Goal: Information Seeking & Learning: Check status

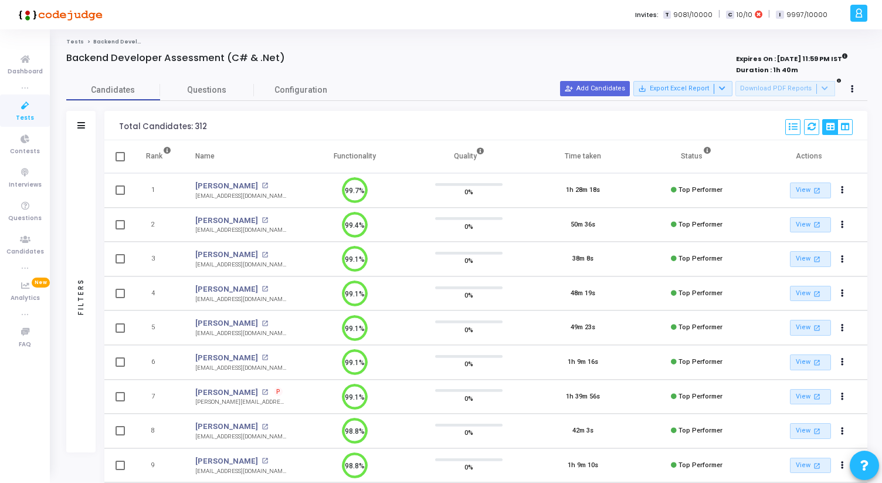
click at [27, 114] on span "Tests" at bounding box center [25, 118] width 18 height 10
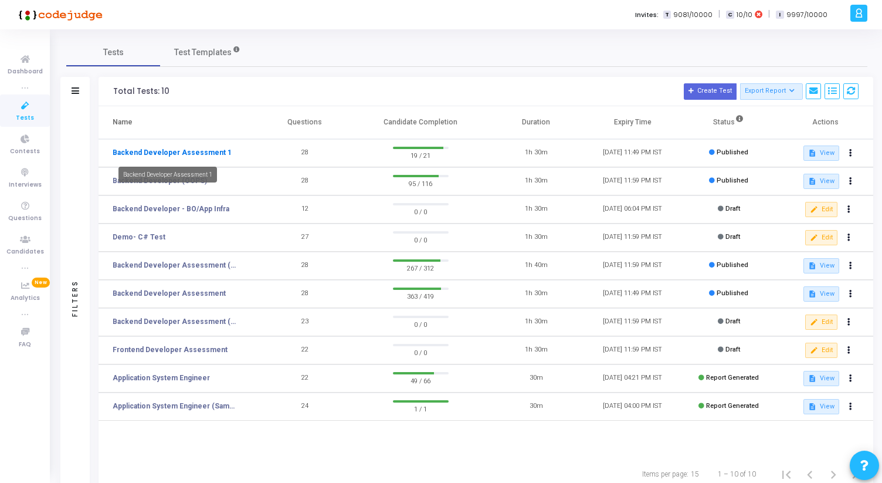
click at [197, 154] on link "Backend Developer Assessment 1" at bounding box center [172, 152] width 119 height 11
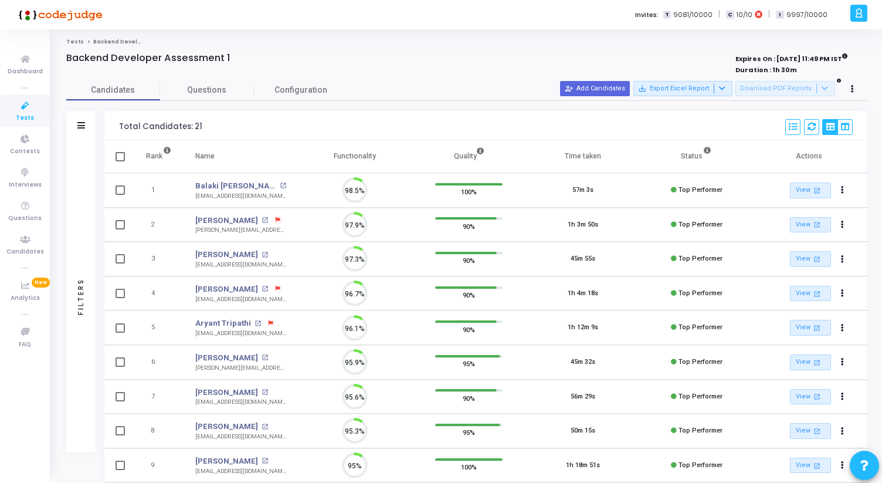
scroll to position [25, 30]
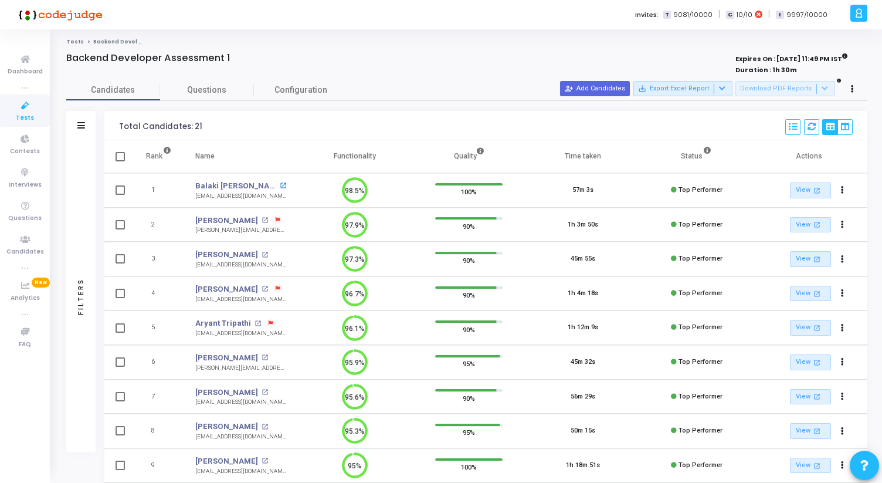
click at [280, 185] on mat-icon "open_in_new" at bounding box center [283, 185] width 6 height 6
click at [262, 257] on mat-icon "open_in_new" at bounding box center [265, 255] width 6 height 6
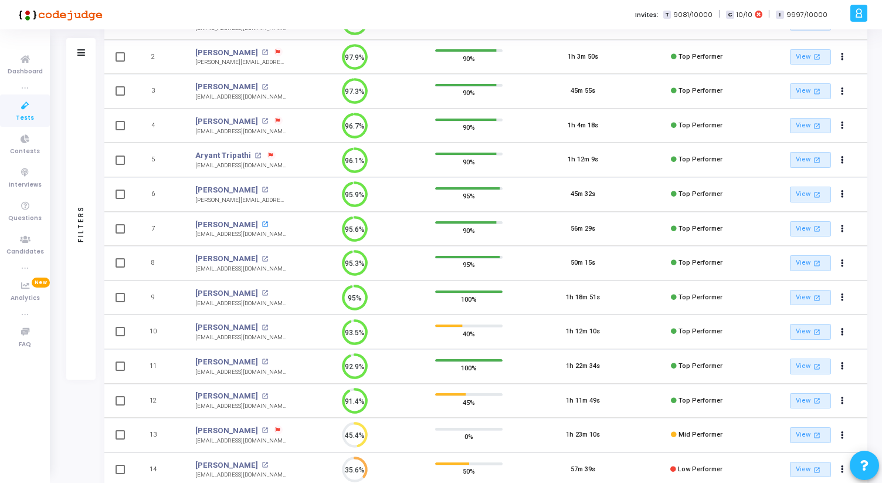
click at [267, 223] on mat-icon "open_in_new" at bounding box center [265, 224] width 6 height 6
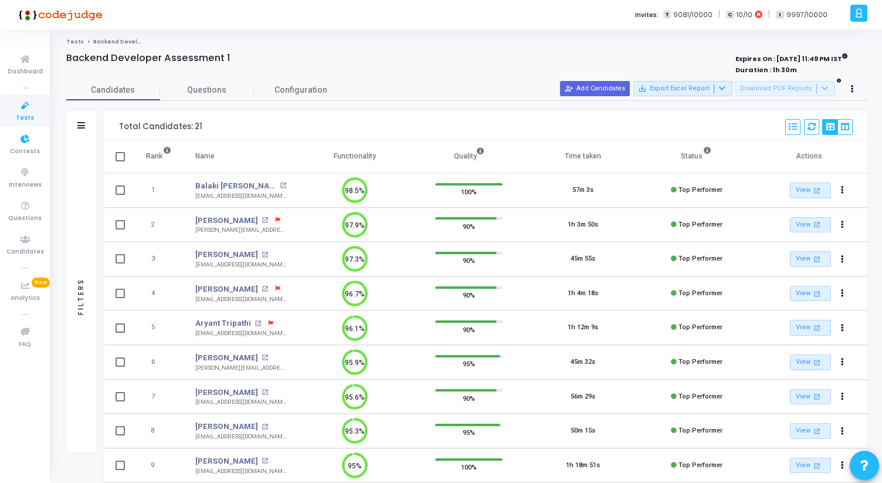
click at [24, 109] on icon at bounding box center [25, 106] width 25 height 15
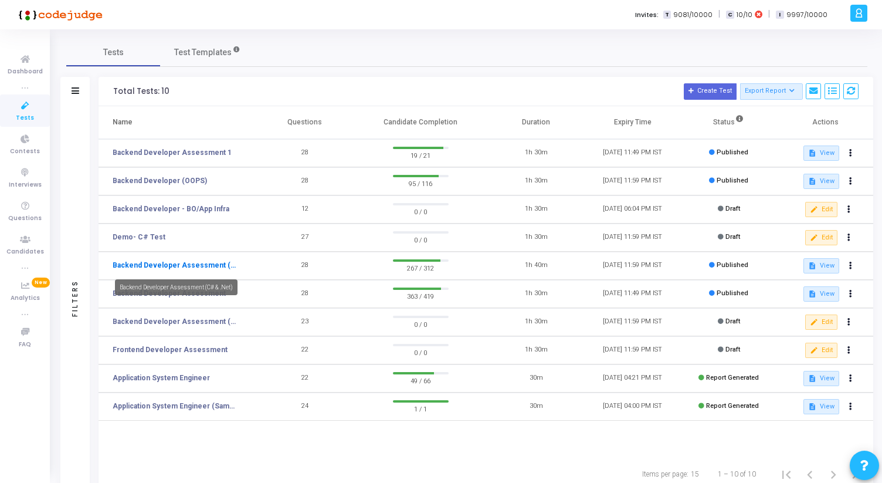
click at [205, 263] on link "Backend Developer Assessment (C# & .Net)" at bounding box center [176, 265] width 126 height 11
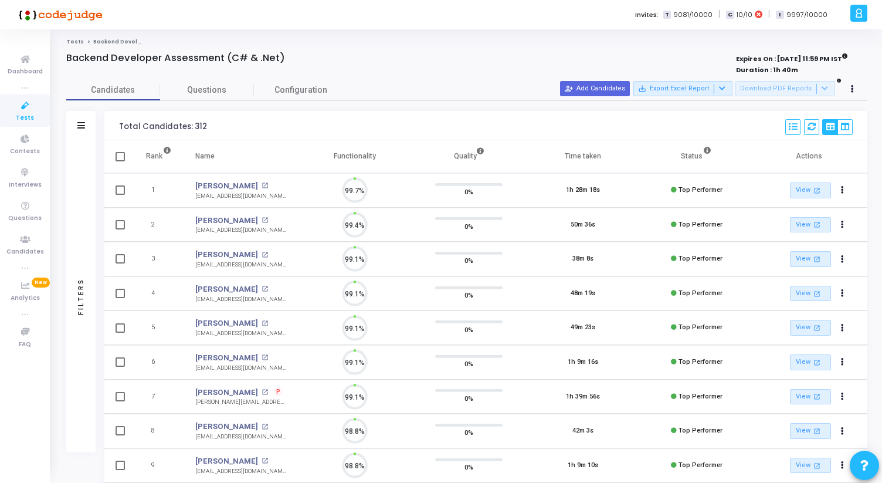
scroll to position [25, 30]
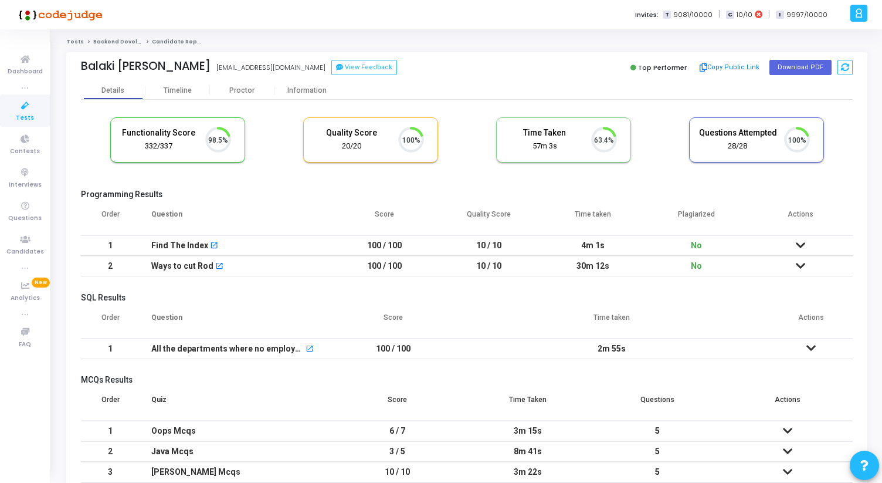
scroll to position [25, 30]
click at [305, 90] on div "Information" at bounding box center [307, 90] width 65 height 9
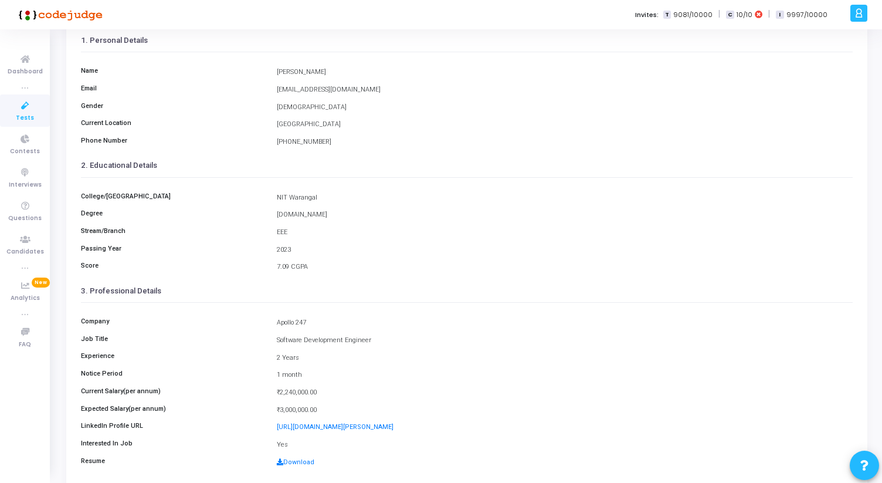
scroll to position [131, 0]
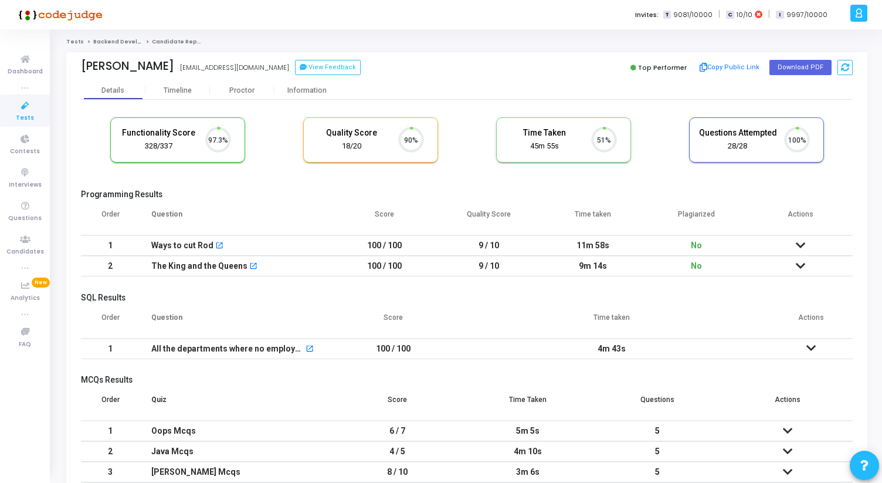
scroll to position [25, 30]
click at [301, 96] on div "Information" at bounding box center [307, 91] width 65 height 18
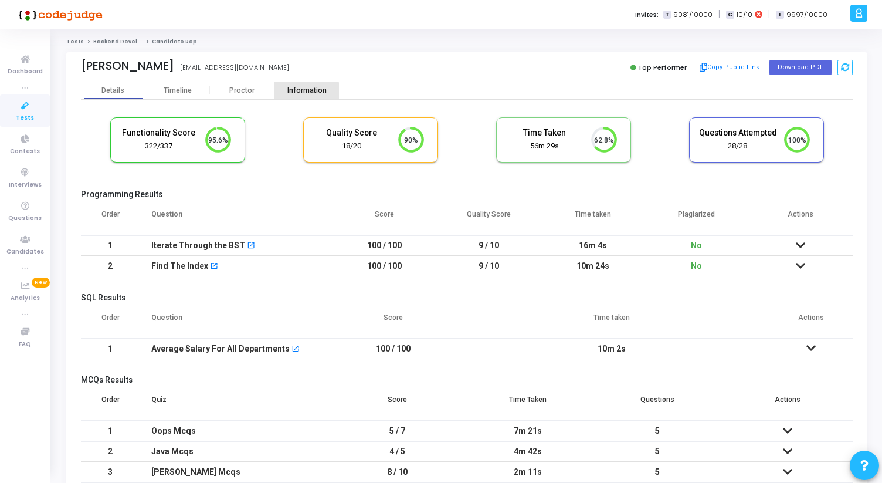
click at [302, 92] on div "Information" at bounding box center [307, 90] width 65 height 9
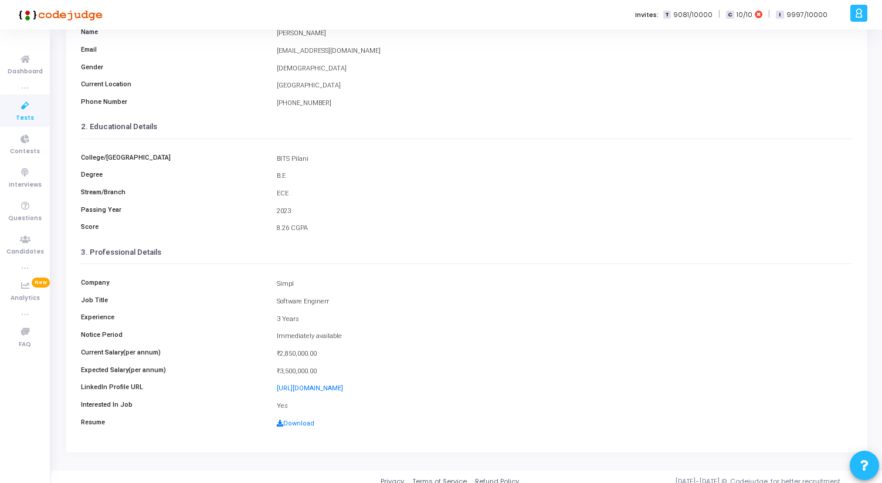
scroll to position [131, 0]
